Goal: Information Seeking & Learning: Find specific fact

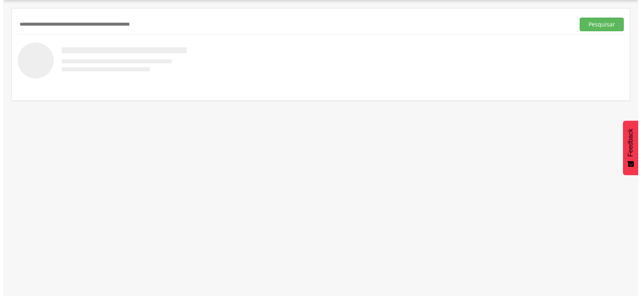
scroll to position [24, 0]
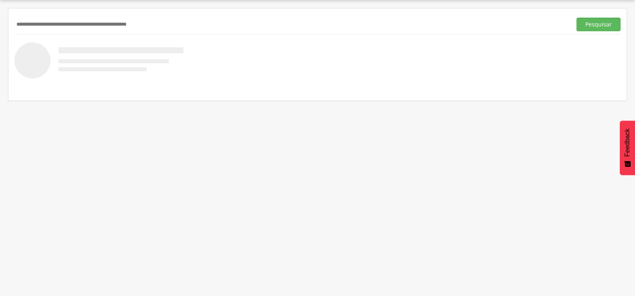
click at [56, 26] on input "text" at bounding box center [291, 25] width 554 height 14
type input "**********"
click at [576, 18] on button "Pesquisar" at bounding box center [598, 25] width 44 height 14
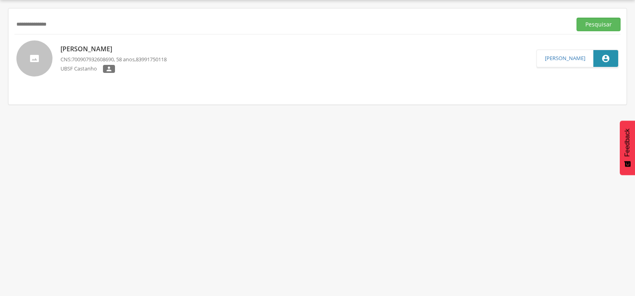
click at [80, 44] on div "Maria José Barbosa Silva CNS: 700907932608690 , 58 anos, 83991750118 UBSF Casta…" at bounding box center [113, 58] width 106 height 33
type input "**********"
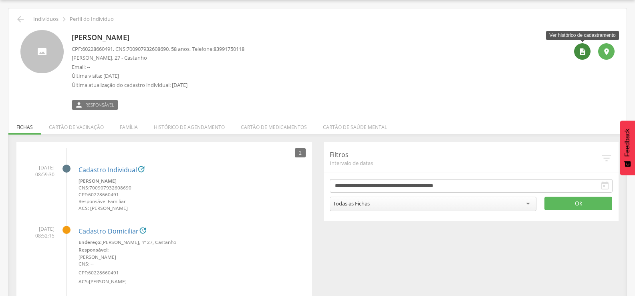
click at [584, 51] on icon "" at bounding box center [582, 52] width 8 height 8
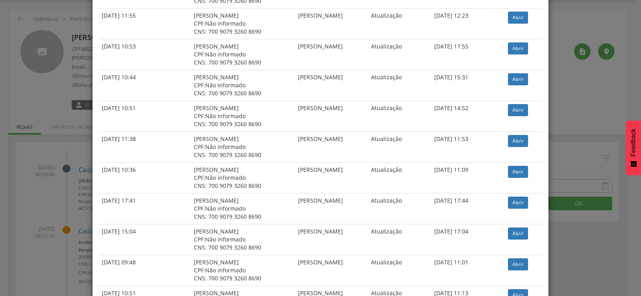
scroll to position [1390, 0]
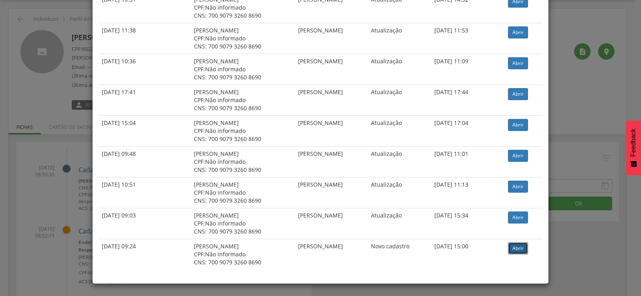
click at [510, 249] on link "Abrir" at bounding box center [518, 248] width 20 height 12
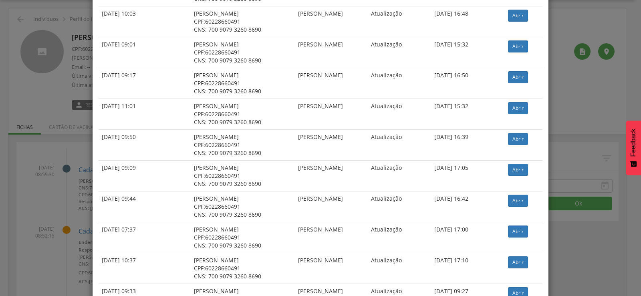
scroll to position [0, 0]
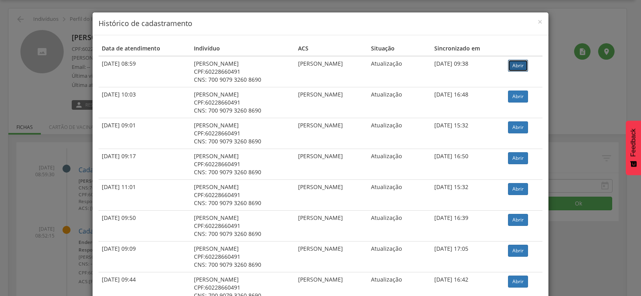
click at [517, 68] on link "Abrir" at bounding box center [518, 66] width 20 height 12
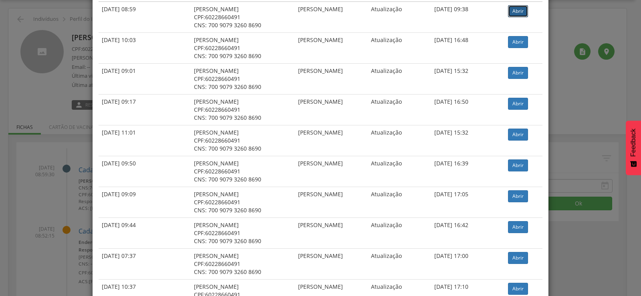
scroll to position [80, 0]
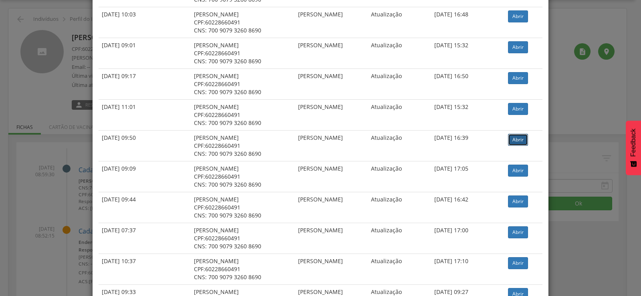
click at [515, 141] on link "Abrir" at bounding box center [518, 140] width 20 height 12
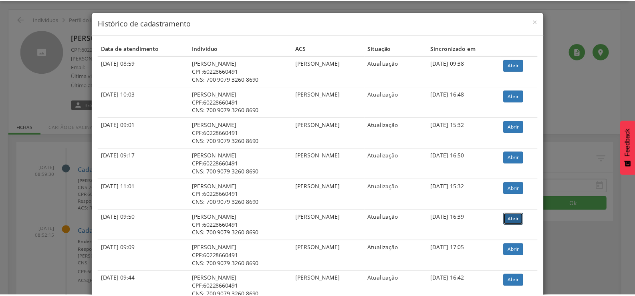
scroll to position [0, 0]
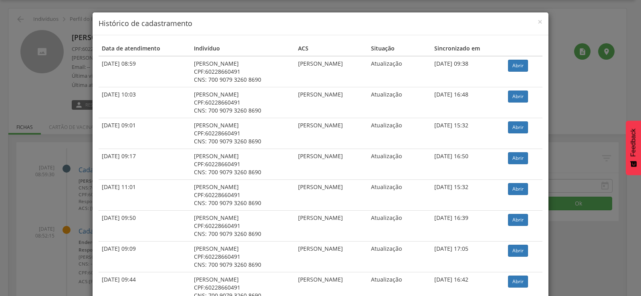
click at [541, 20] on div "× Histórico de cadastramento" at bounding box center [320, 23] width 456 height 23
click at [534, 23] on h4 "Histórico de cadastramento" at bounding box center [320, 23] width 444 height 10
click at [537, 23] on span "×" at bounding box center [539, 21] width 5 height 11
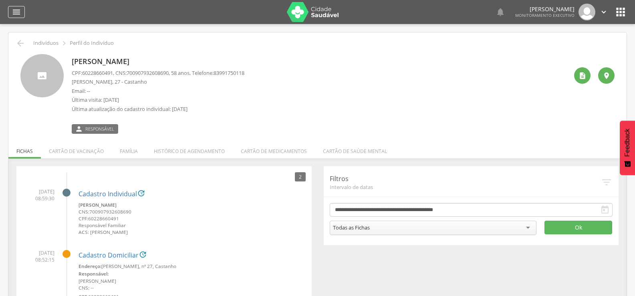
click at [14, 9] on icon "" at bounding box center [17, 12] width 10 height 10
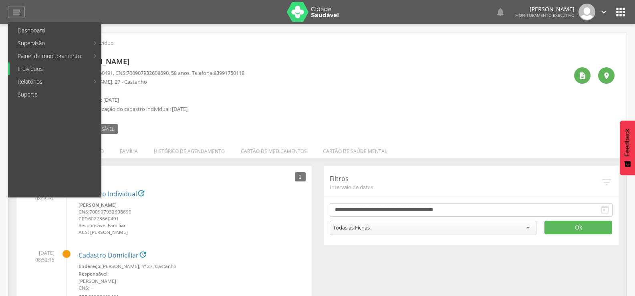
click at [36, 73] on link "Indivíduos" at bounding box center [55, 68] width 91 height 13
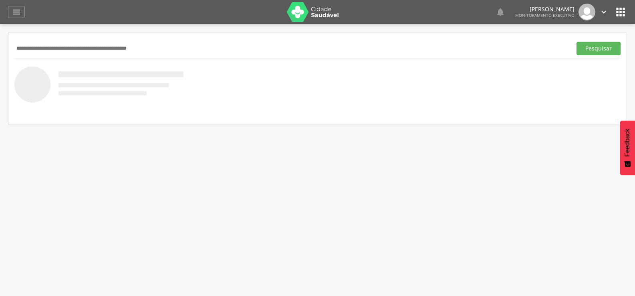
click at [38, 48] on input "text" at bounding box center [291, 49] width 554 height 14
click at [576, 42] on button "Pesquisar" at bounding box center [598, 49] width 44 height 14
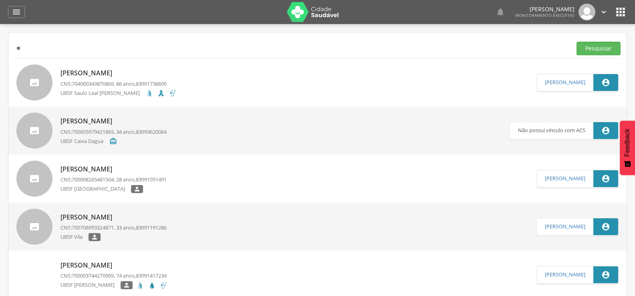
type input "*"
click at [576, 42] on button "Pesquisar" at bounding box center [598, 49] width 44 height 14
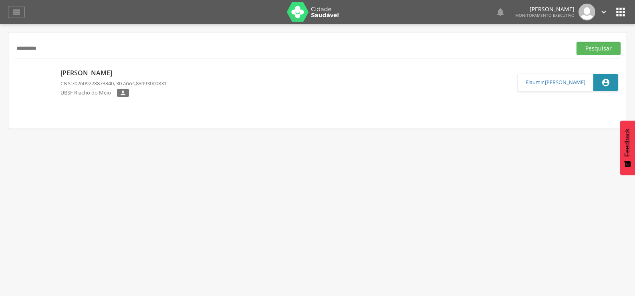
click at [49, 49] on input "**********" at bounding box center [291, 49] width 554 height 14
type input "*********"
click at [576, 42] on button "Pesquisar" at bounding box center [598, 49] width 44 height 14
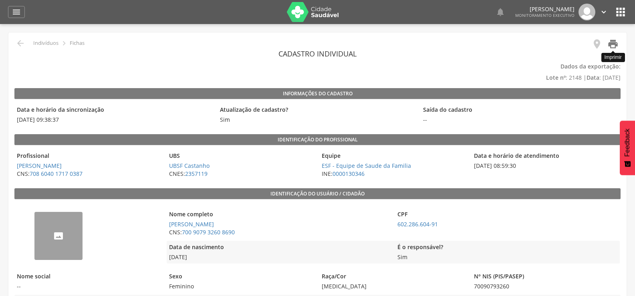
click at [617, 44] on icon "" at bounding box center [612, 43] width 11 height 11
